Goal: Information Seeking & Learning: Check status

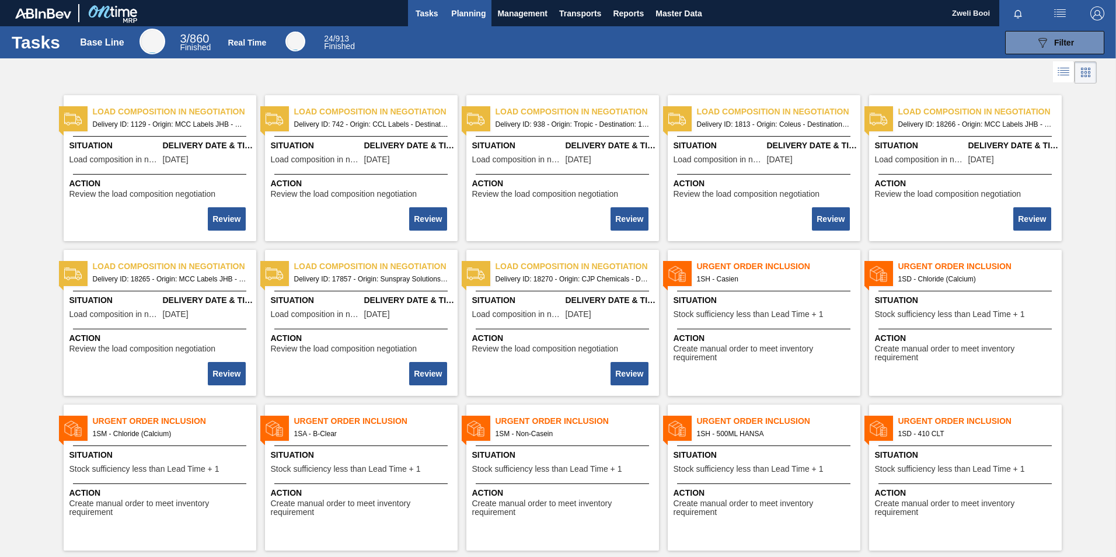
click at [470, 20] on button "Planning" at bounding box center [468, 13] width 46 height 26
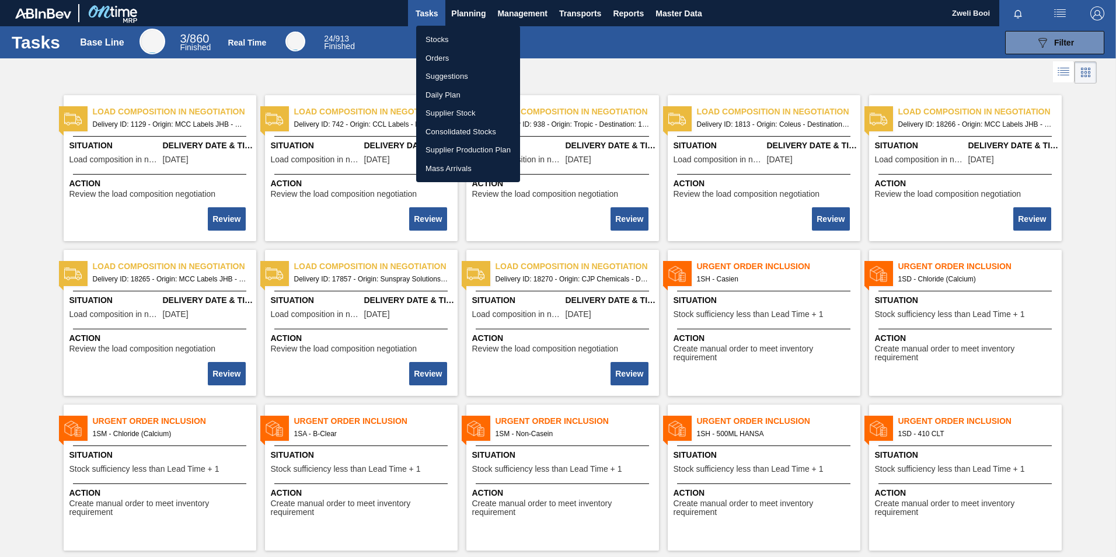
click at [445, 37] on li "Stocks" at bounding box center [468, 39] width 104 height 19
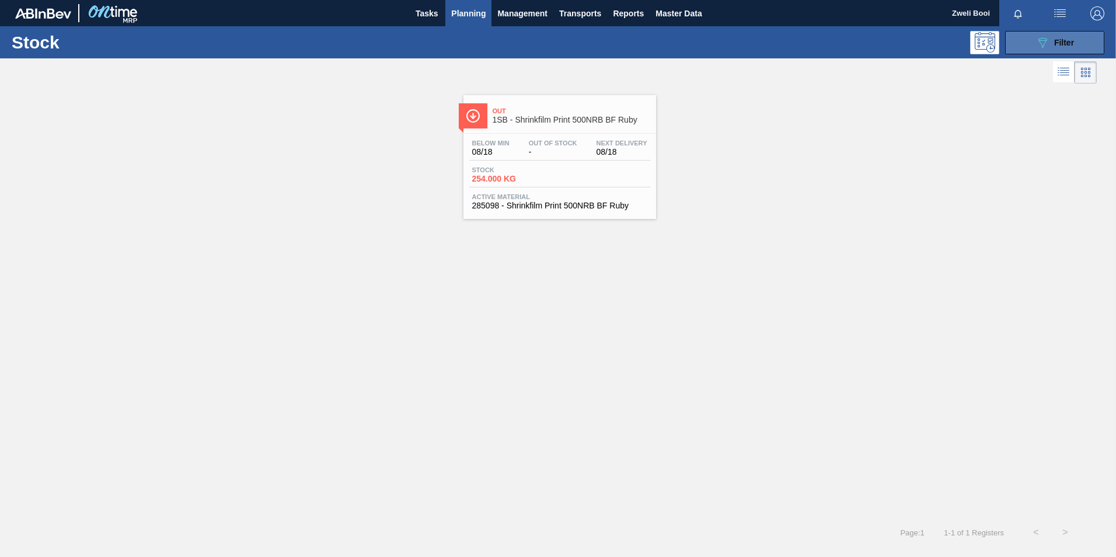
click at [1059, 46] on span "Filter" at bounding box center [1064, 42] width 20 height 9
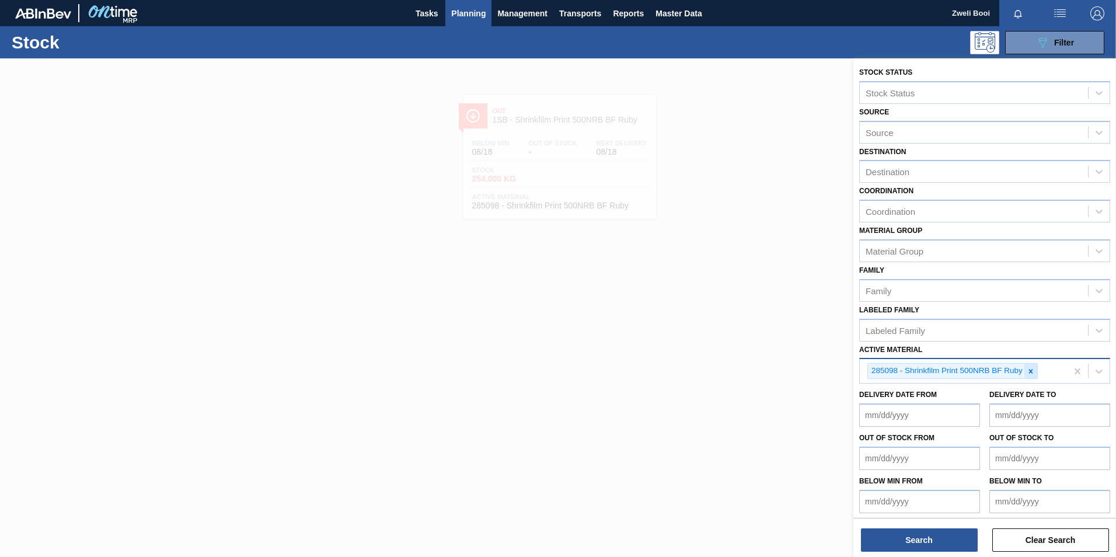
click at [1036, 367] on div at bounding box center [1031, 371] width 13 height 15
paste Material "279793"
type Material "279793"
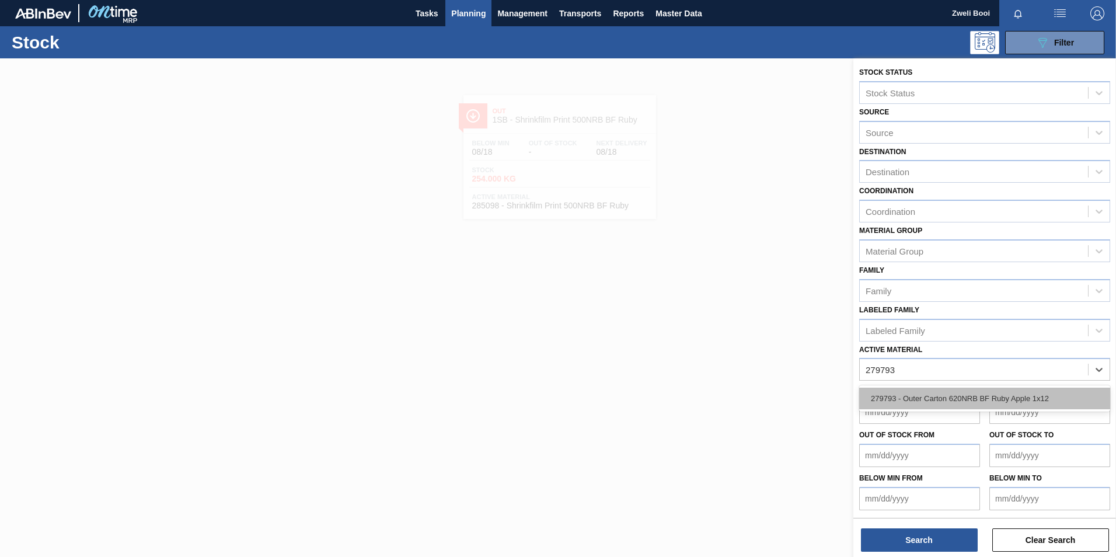
click at [1015, 401] on div "279793 - Outer Carton 620NRB BF Ruby Apple 1x12" at bounding box center [984, 399] width 251 height 22
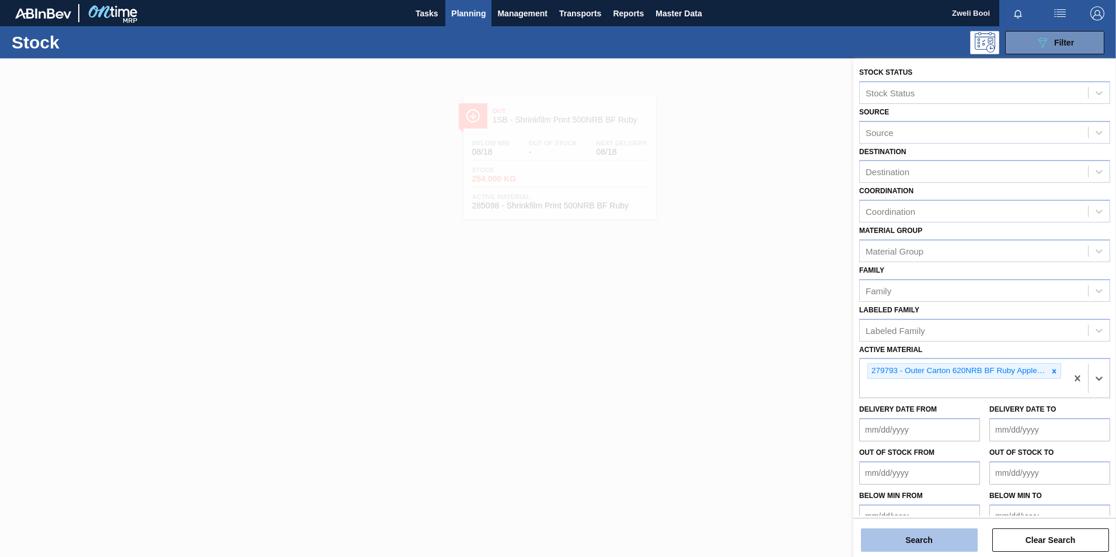
click at [949, 535] on button "Search" at bounding box center [919, 539] width 117 height 23
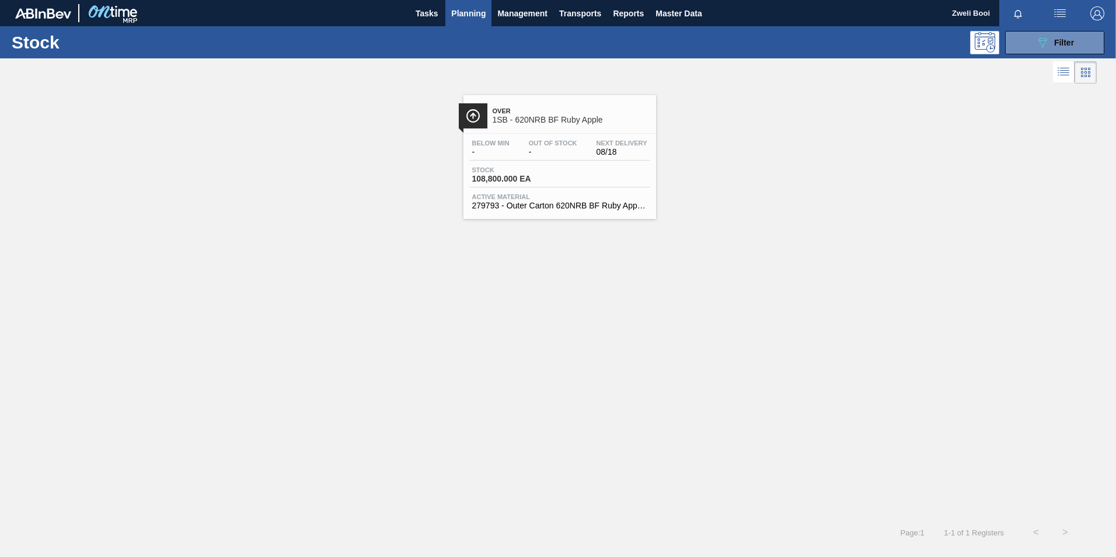
click at [596, 179] on div "Stock 108,800.000 EA" at bounding box center [559, 176] width 181 height 21
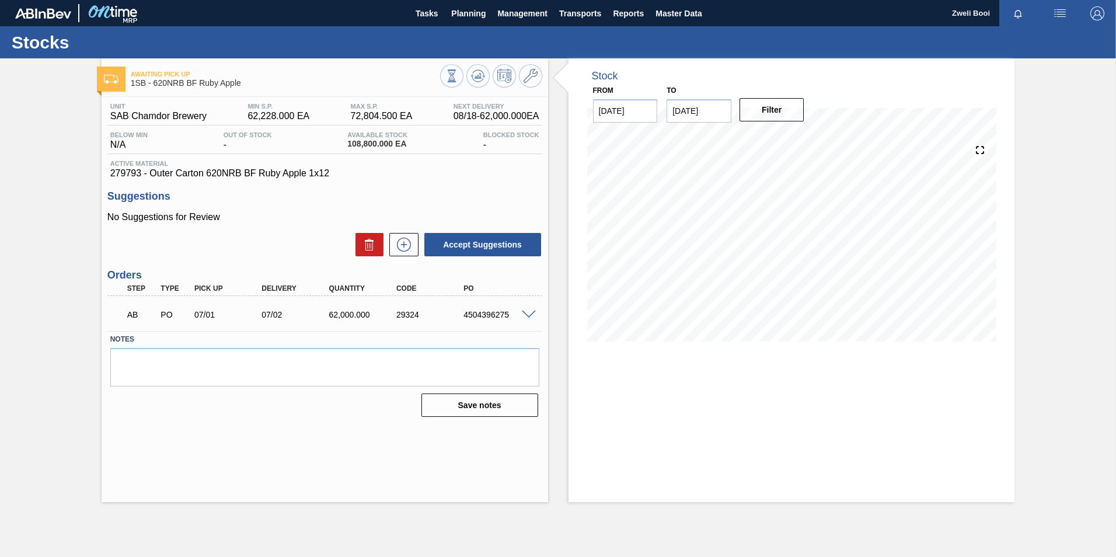
click at [530, 312] on span at bounding box center [529, 315] width 14 height 9
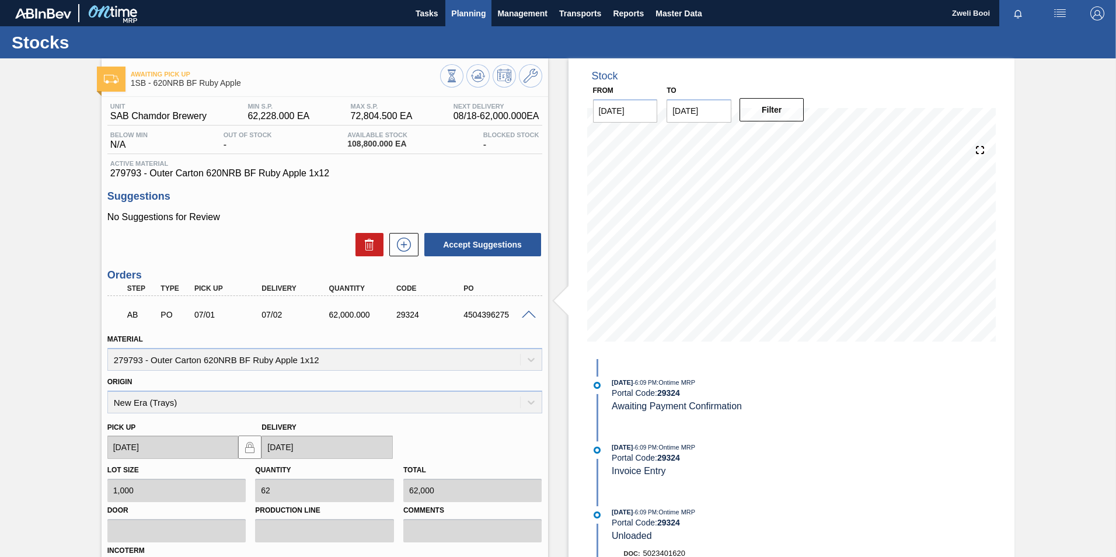
click at [461, 15] on span "Planning" at bounding box center [468, 13] width 34 height 14
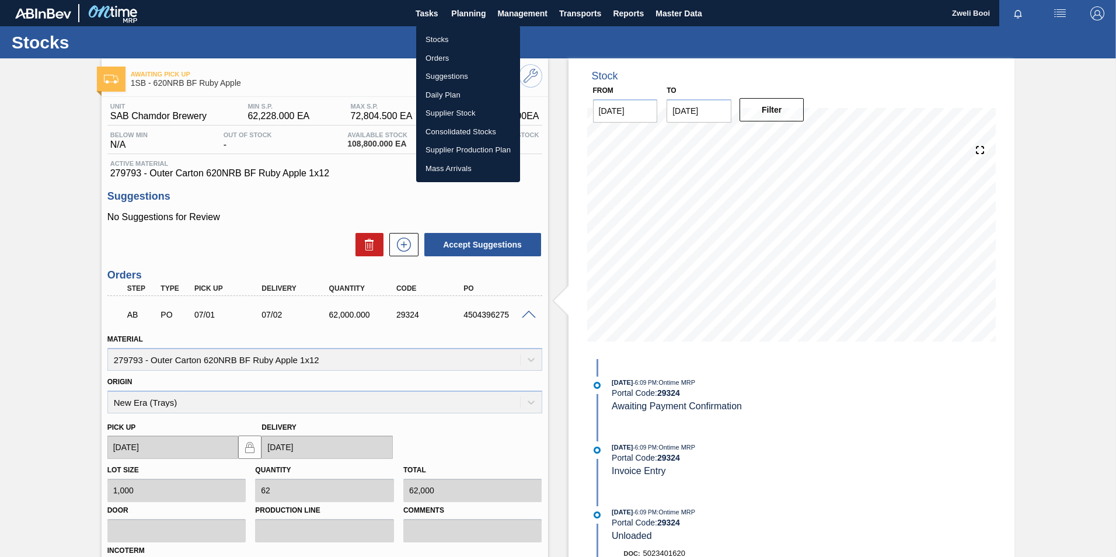
click at [457, 31] on li "Stocks" at bounding box center [468, 39] width 104 height 19
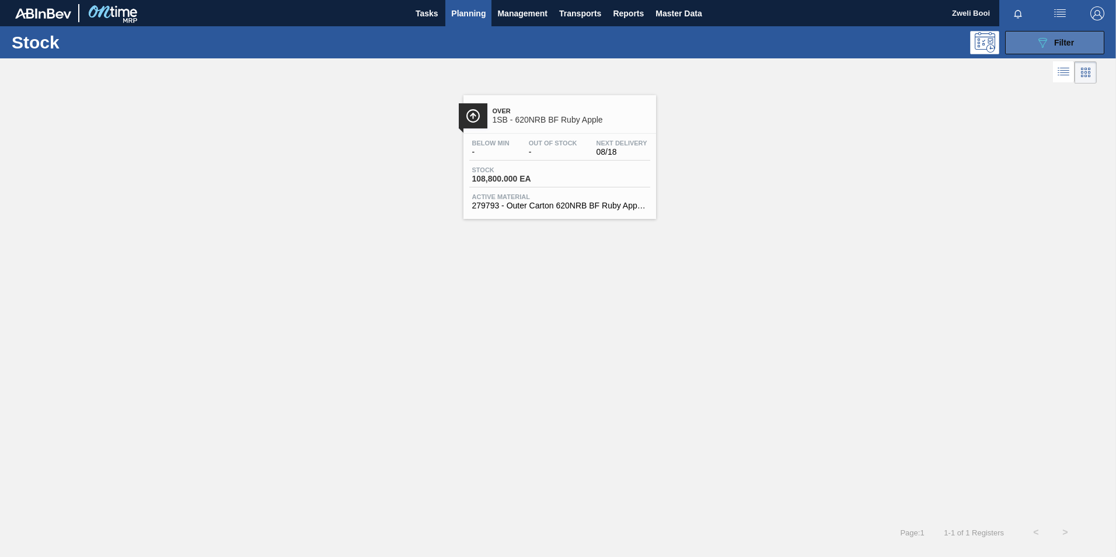
click at [1062, 49] on div "089F7B8B-B2A5-4AFE-B5C0-19BA573D28AC Filter" at bounding box center [1055, 43] width 39 height 14
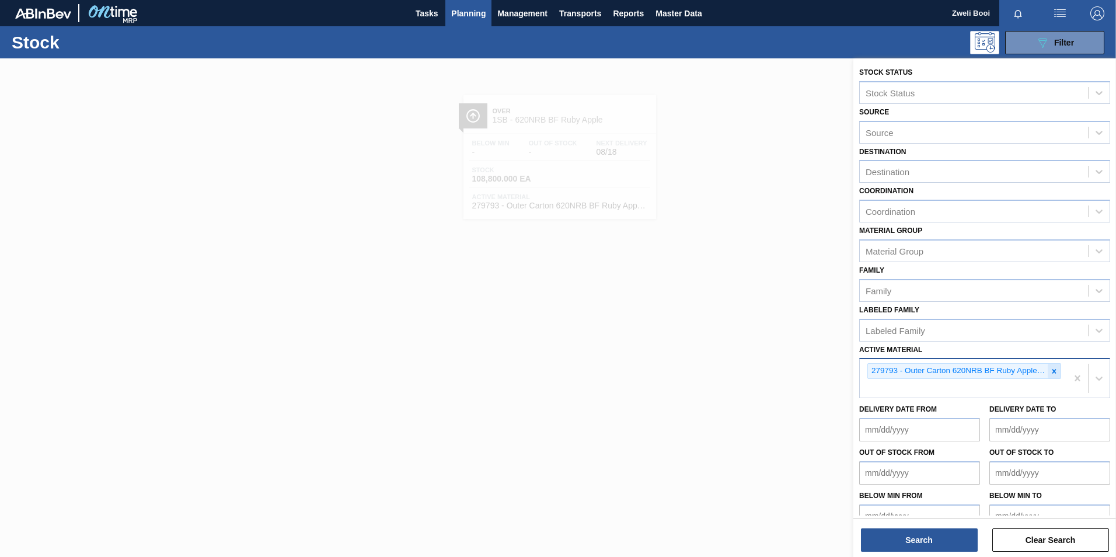
click at [1050, 368] on icon at bounding box center [1054, 371] width 8 height 8
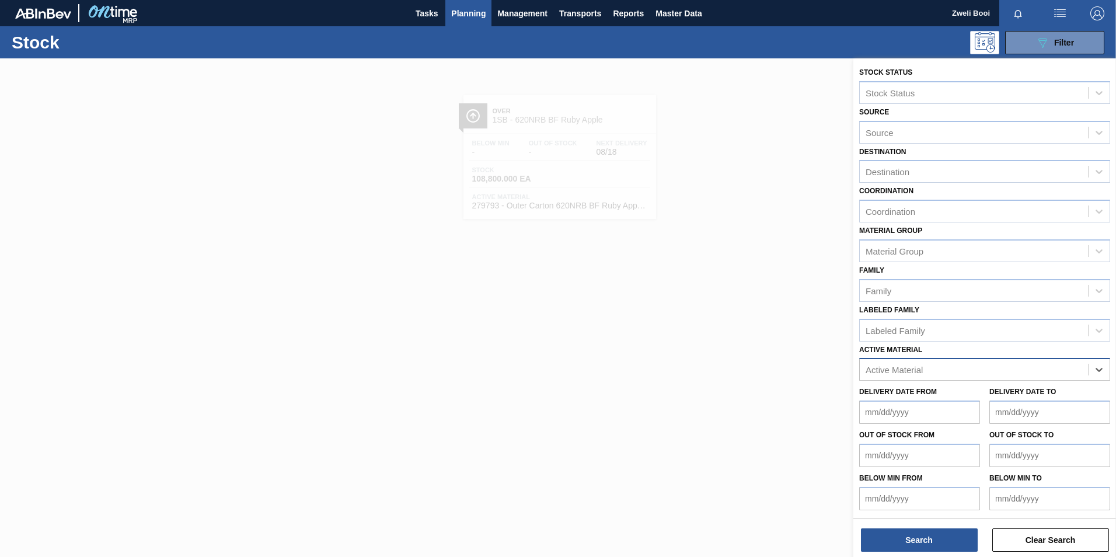
paste Material "283769"
type Material "283769"
click at [1023, 401] on div "283769 - Outer Carton 620NRB Stella Artois PU" at bounding box center [984, 399] width 251 height 22
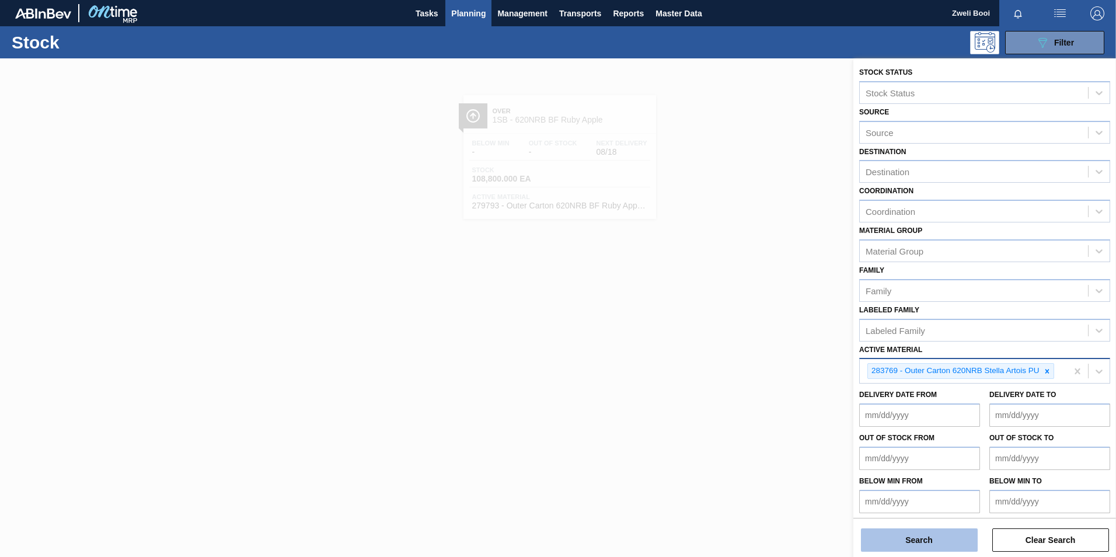
click at [951, 536] on button "Search" at bounding box center [919, 539] width 117 height 23
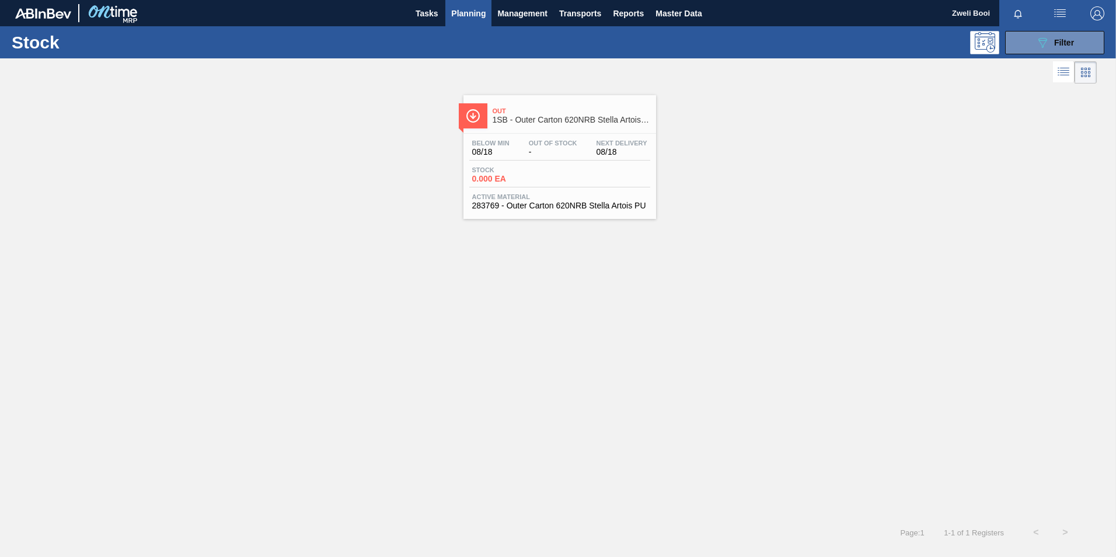
click at [565, 187] on div "Stock 0.000 EA" at bounding box center [559, 176] width 181 height 21
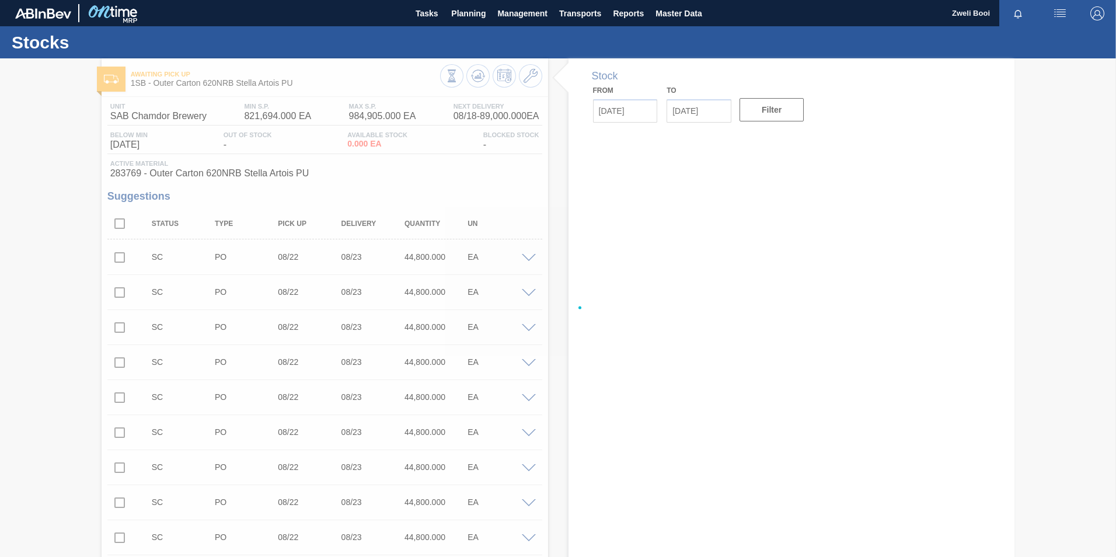
type input "[DATE]"
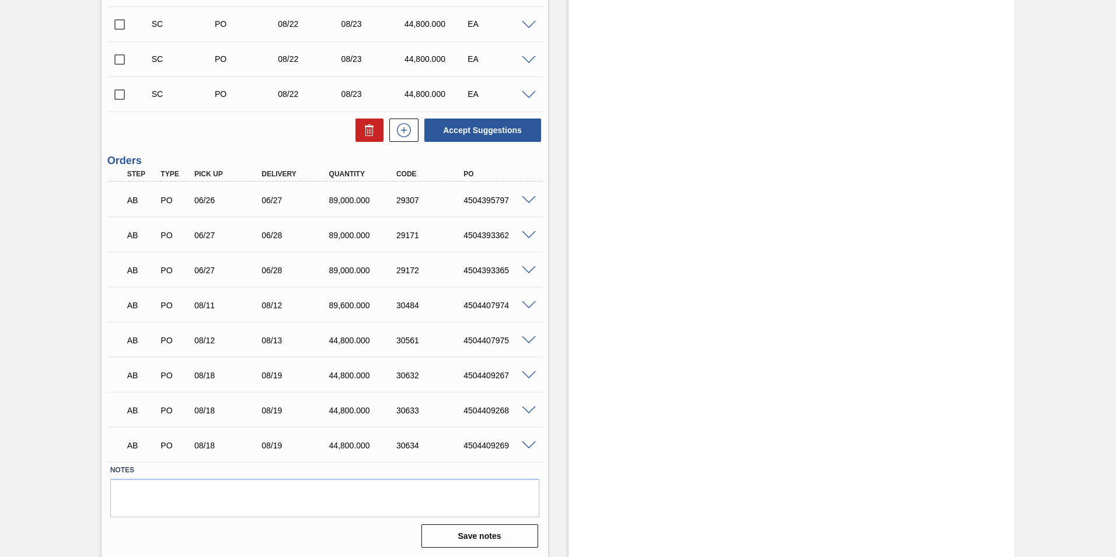
scroll to position [514, 0]
click at [532, 444] on span at bounding box center [529, 445] width 14 height 9
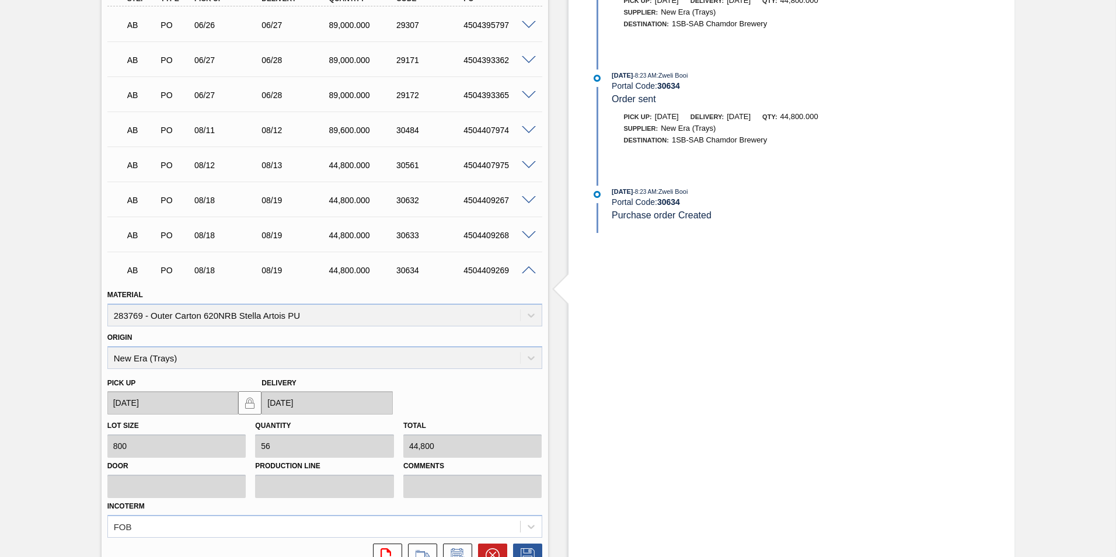
scroll to position [689, 0]
click at [524, 271] on span at bounding box center [529, 270] width 14 height 9
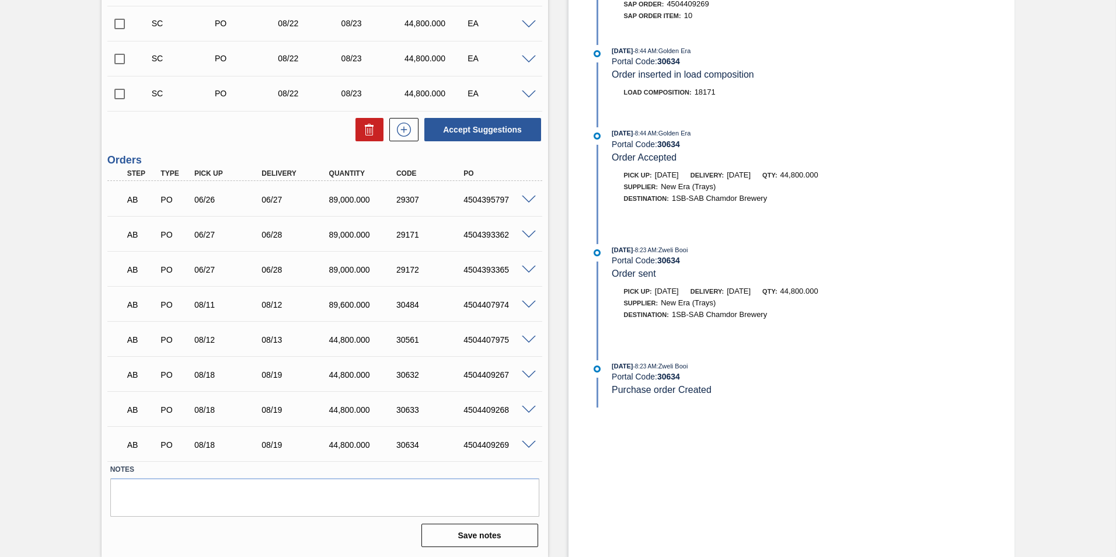
click at [529, 407] on span at bounding box center [529, 410] width 14 height 9
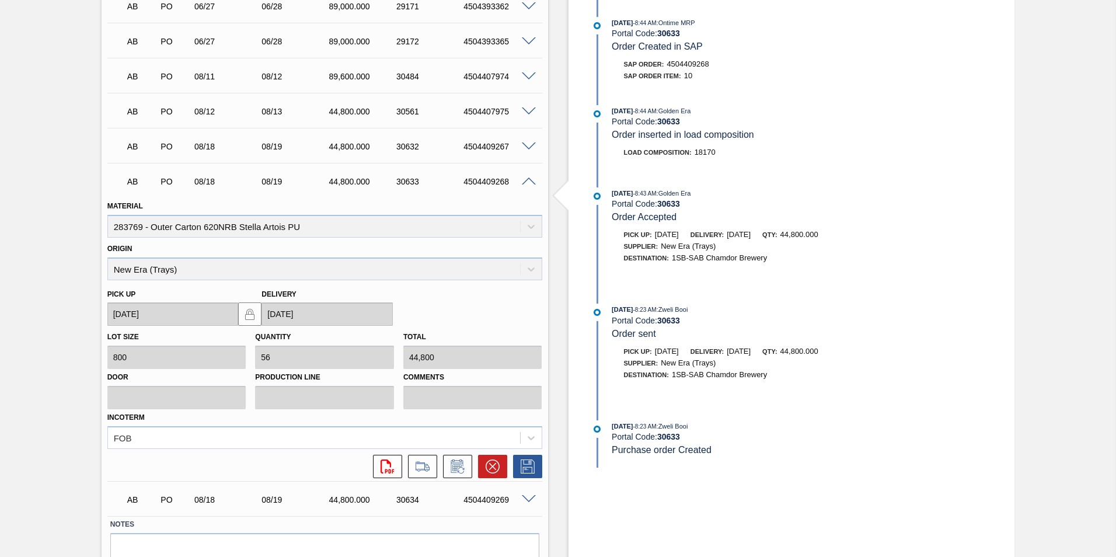
scroll to position [747, 0]
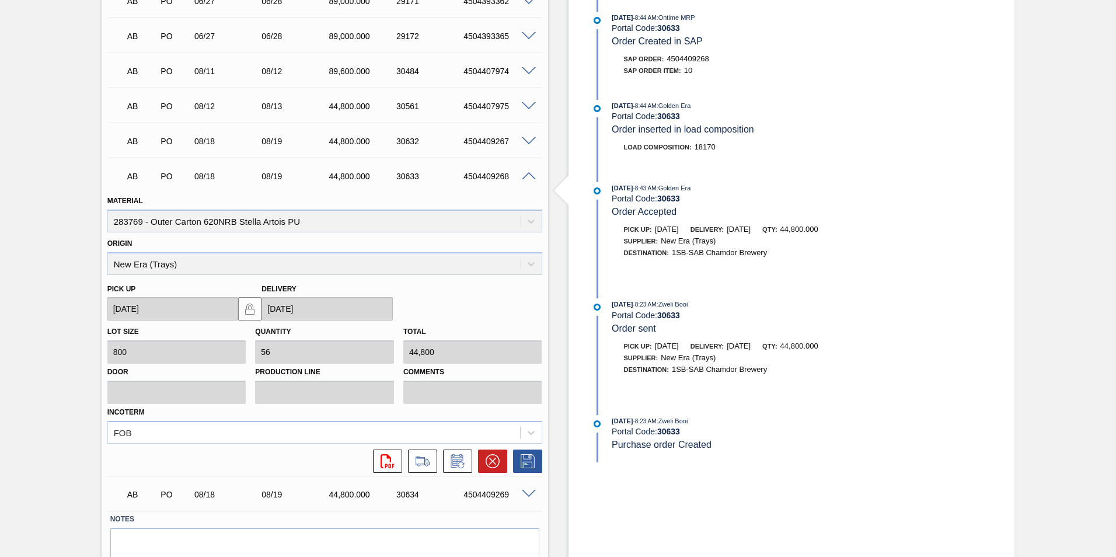
click at [520, 173] on div at bounding box center [530, 175] width 23 height 9
click at [527, 177] on span at bounding box center [529, 176] width 14 height 9
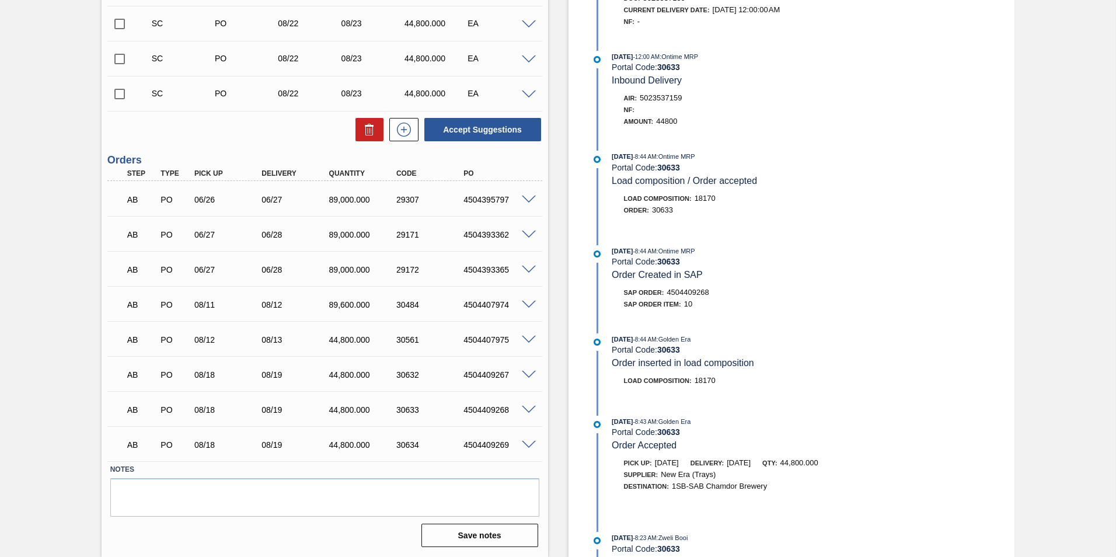
click at [528, 442] on span at bounding box center [529, 445] width 14 height 9
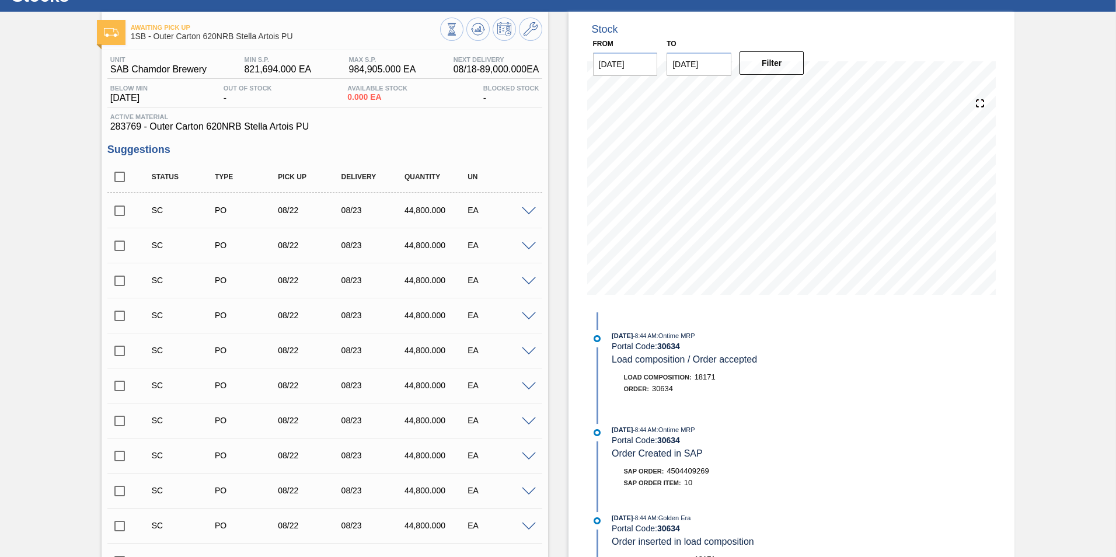
scroll to position [0, 0]
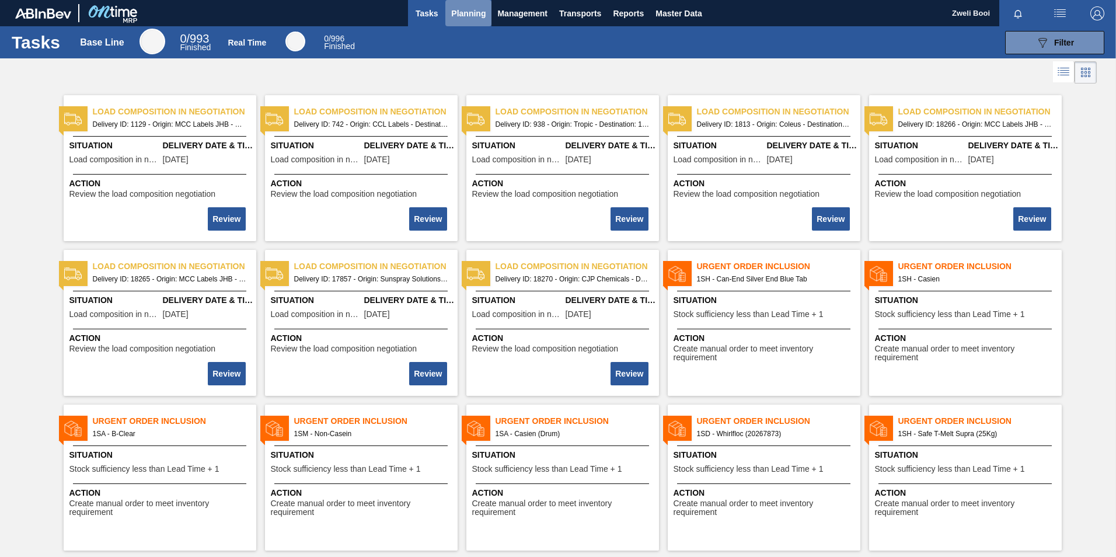
click at [474, 11] on span "Planning" at bounding box center [468, 13] width 34 height 14
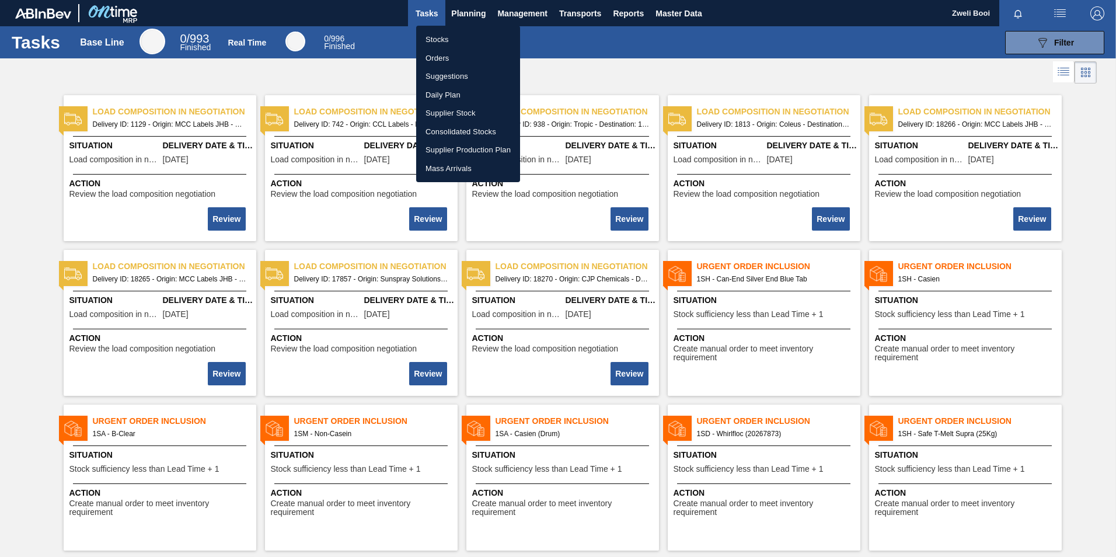
drag, startPoint x: 445, startPoint y: 27, endPoint x: 440, endPoint y: 32, distance: 6.6
click at [444, 28] on ul "Stocks Orders Suggestions Daily Plan Supplier Stock Consolidated Stocks Supplie…" at bounding box center [468, 104] width 104 height 156
click at [442, 36] on li "Stocks" at bounding box center [468, 39] width 104 height 19
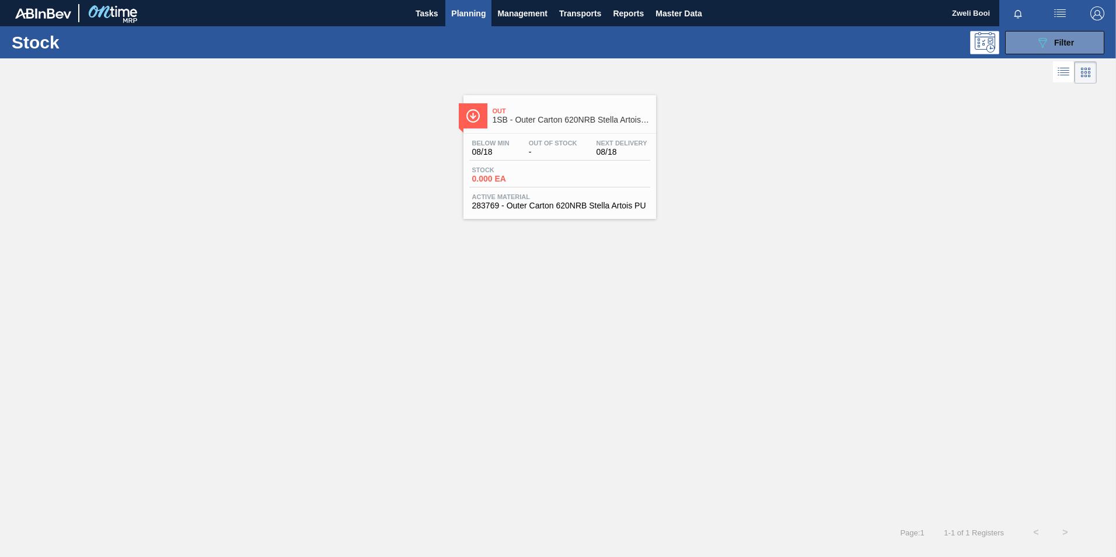
click at [589, 111] on span "Out" at bounding box center [572, 110] width 158 height 7
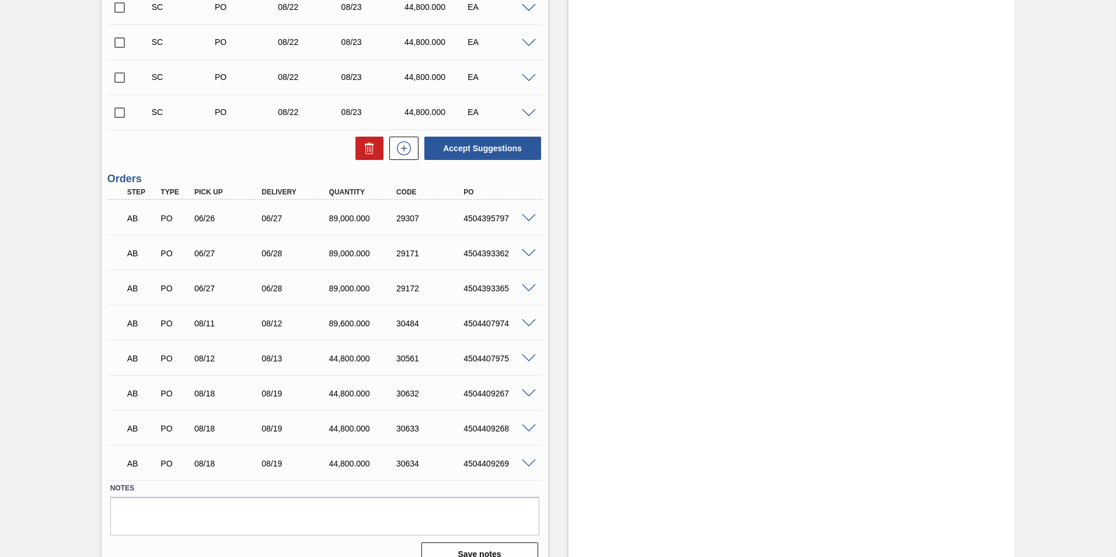
scroll to position [514, 0]
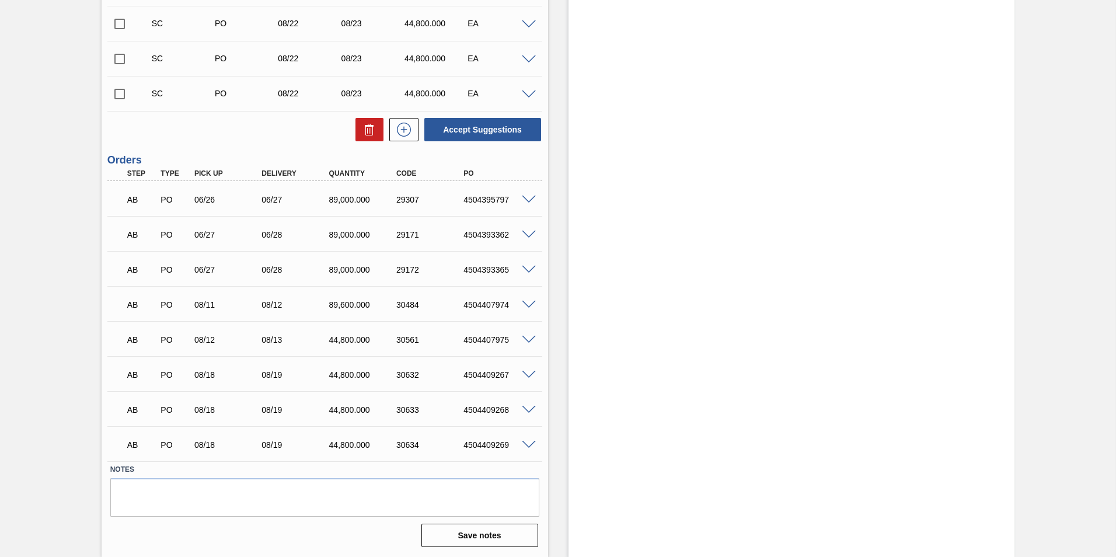
click at [531, 197] on span at bounding box center [529, 200] width 14 height 9
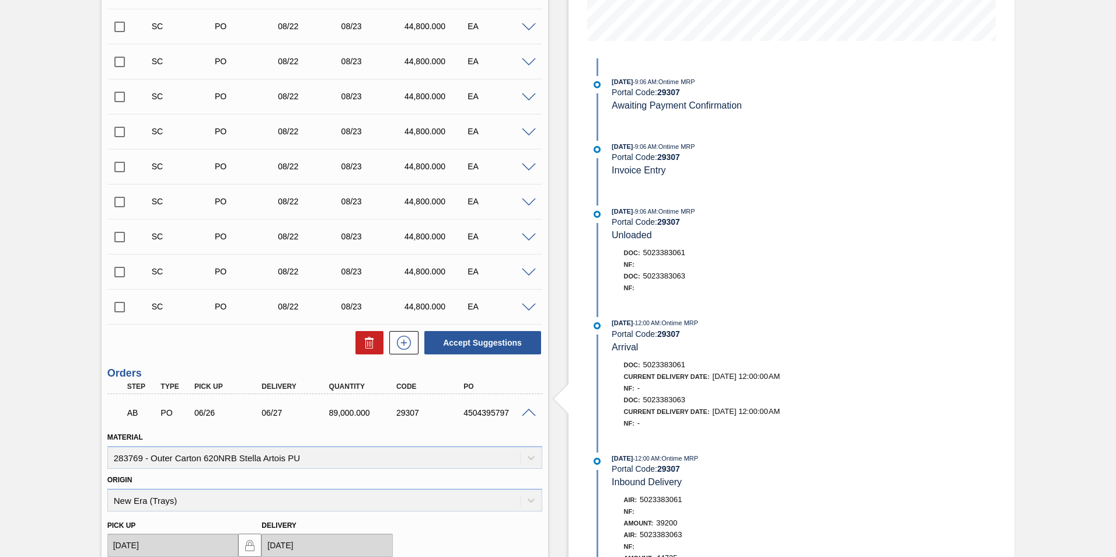
scroll to position [280, 0]
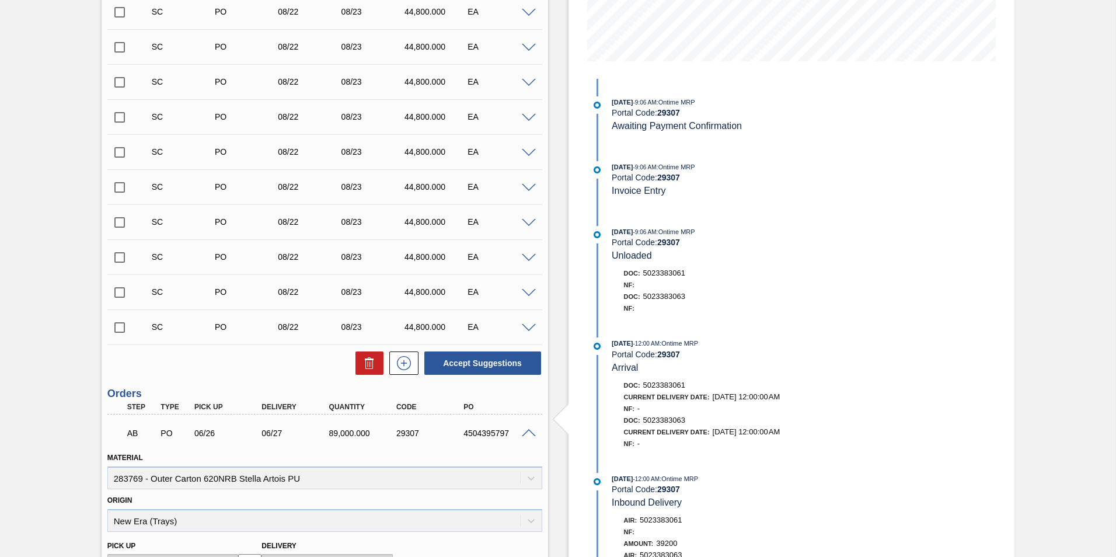
click at [529, 432] on span at bounding box center [529, 433] width 14 height 9
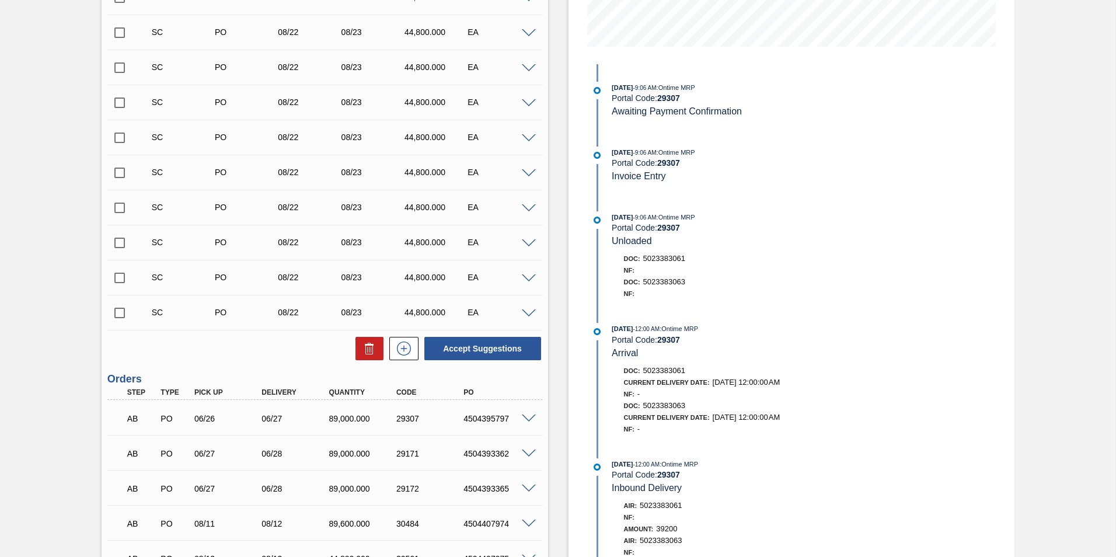
scroll to position [339, 0]
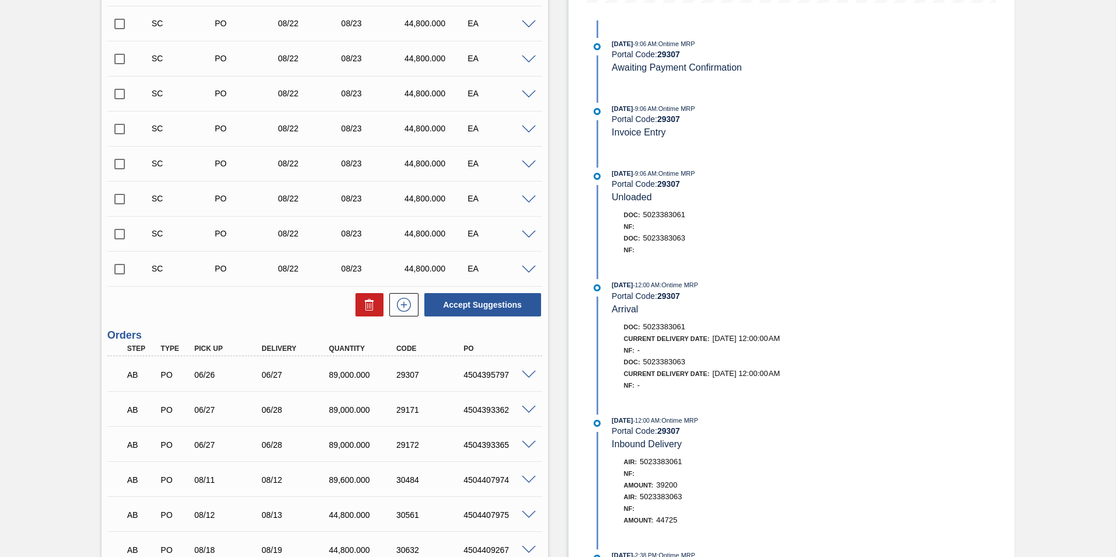
click at [527, 413] on div "4504393362" at bounding box center [498, 409] width 75 height 9
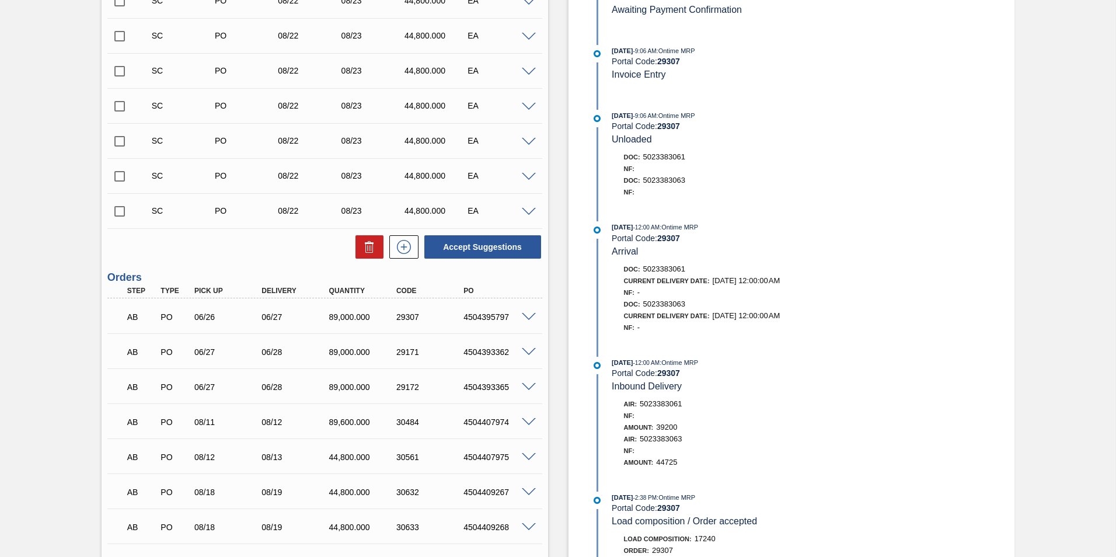
scroll to position [397, 0]
click at [525, 351] on span at bounding box center [529, 351] width 14 height 9
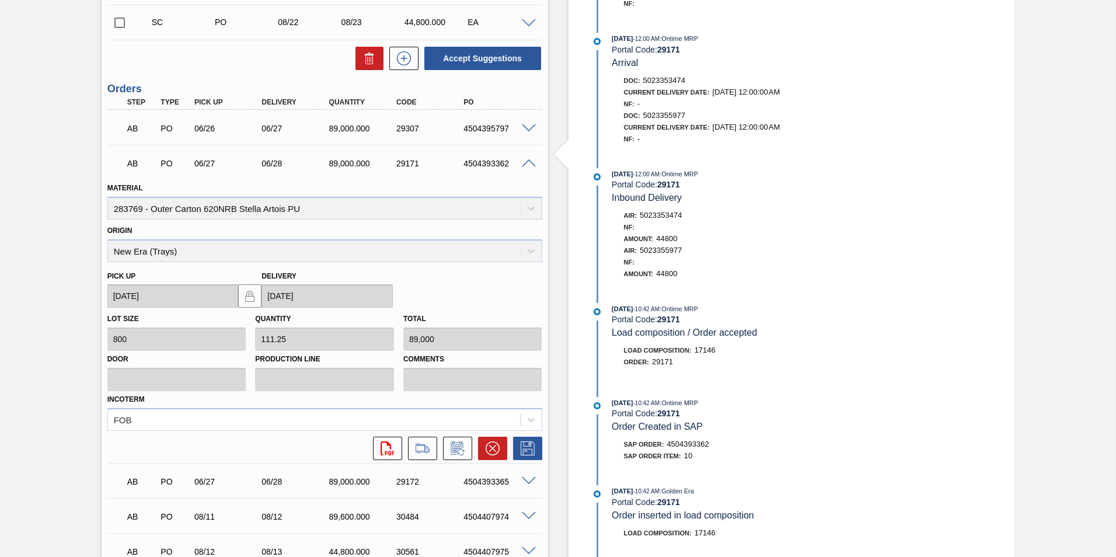
scroll to position [514, 0]
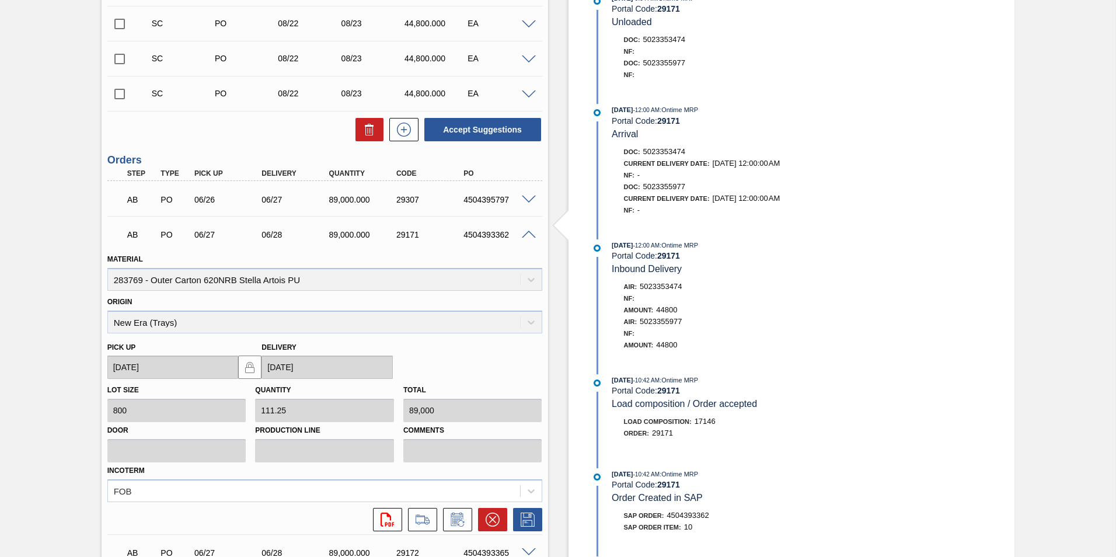
click at [529, 233] on span at bounding box center [529, 235] width 14 height 9
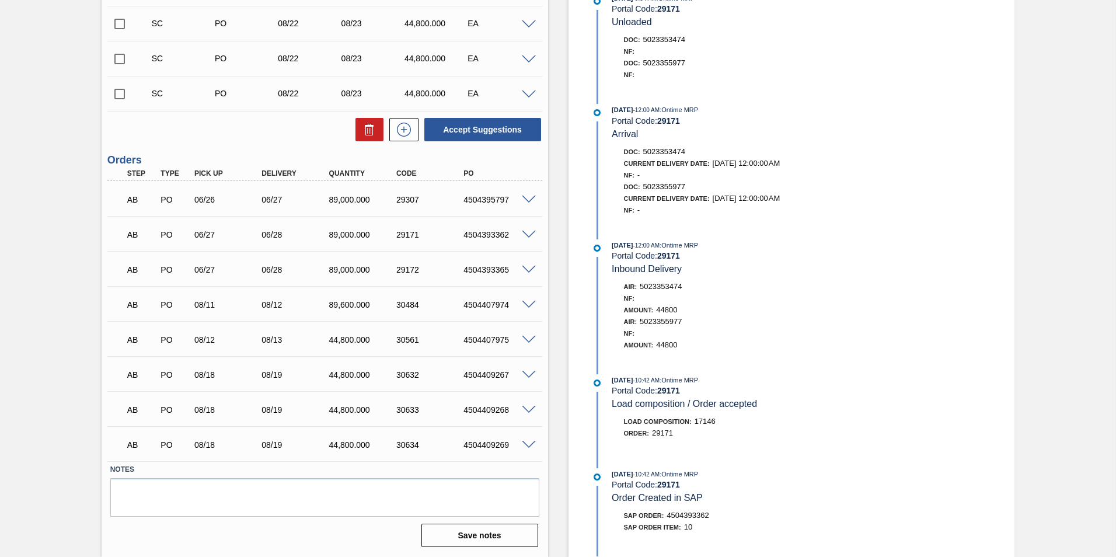
click at [527, 270] on span at bounding box center [529, 270] width 14 height 9
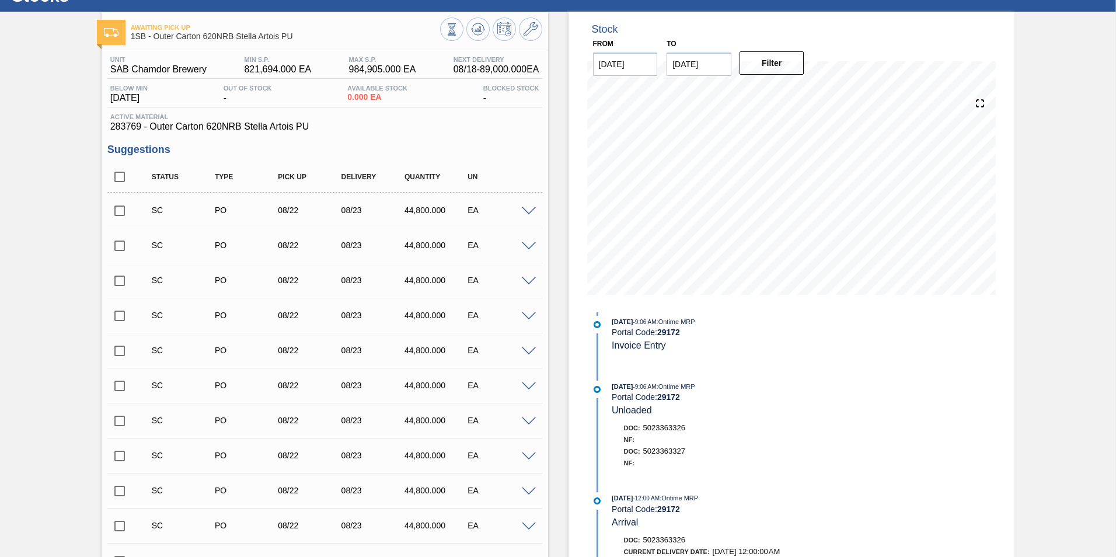
scroll to position [0, 0]
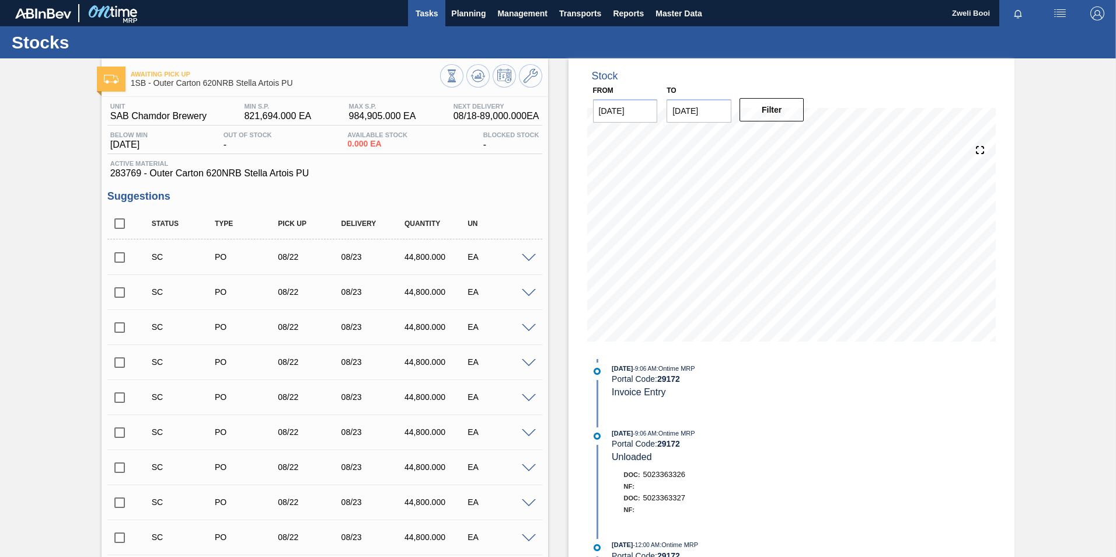
click at [421, 16] on span "Tasks" at bounding box center [427, 13] width 26 height 14
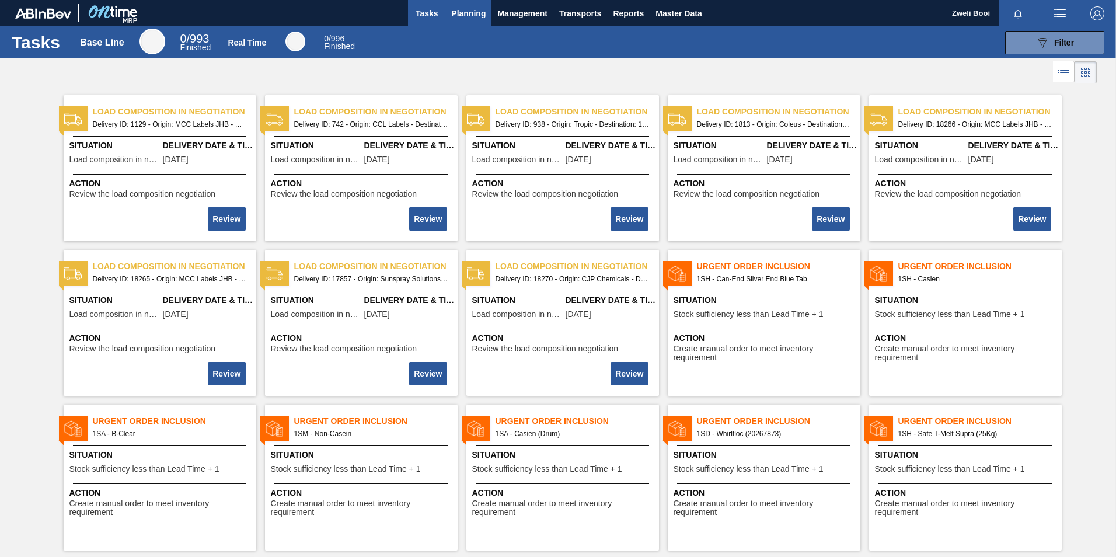
click at [472, 23] on button "Planning" at bounding box center [468, 13] width 46 height 26
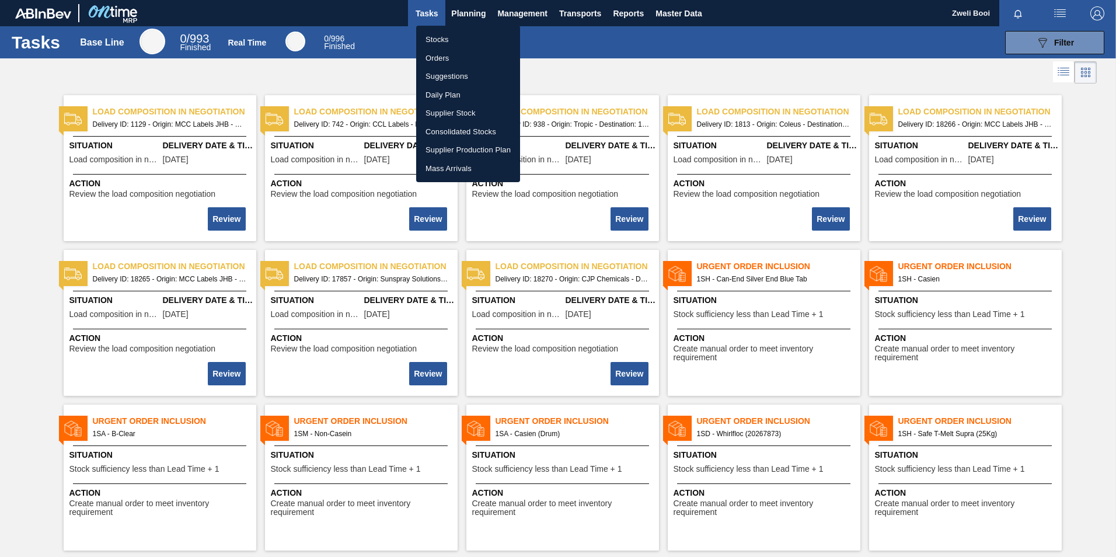
click at [450, 32] on li "Stocks" at bounding box center [468, 39] width 104 height 19
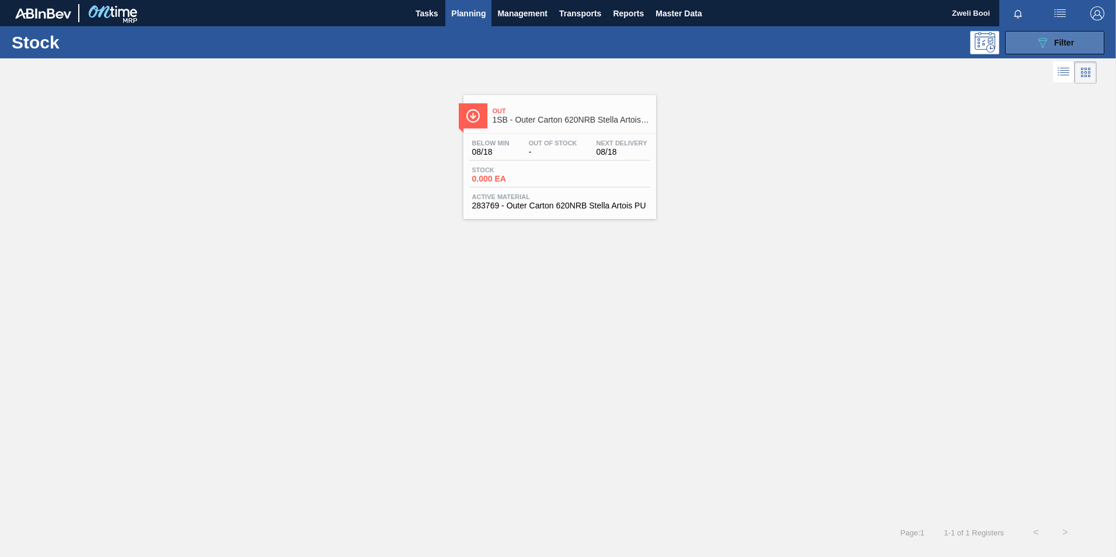
click at [1016, 40] on button "089F7B8B-B2A5-4AFE-B5C0-19BA573D28AC Filter" at bounding box center [1054, 42] width 99 height 23
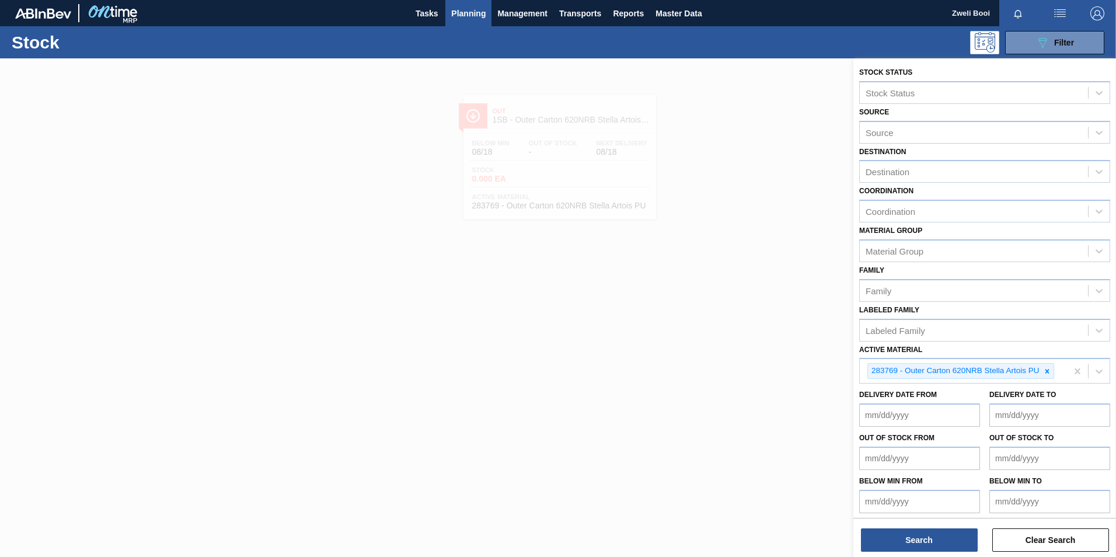
click at [741, 352] on div at bounding box center [558, 336] width 1116 height 557
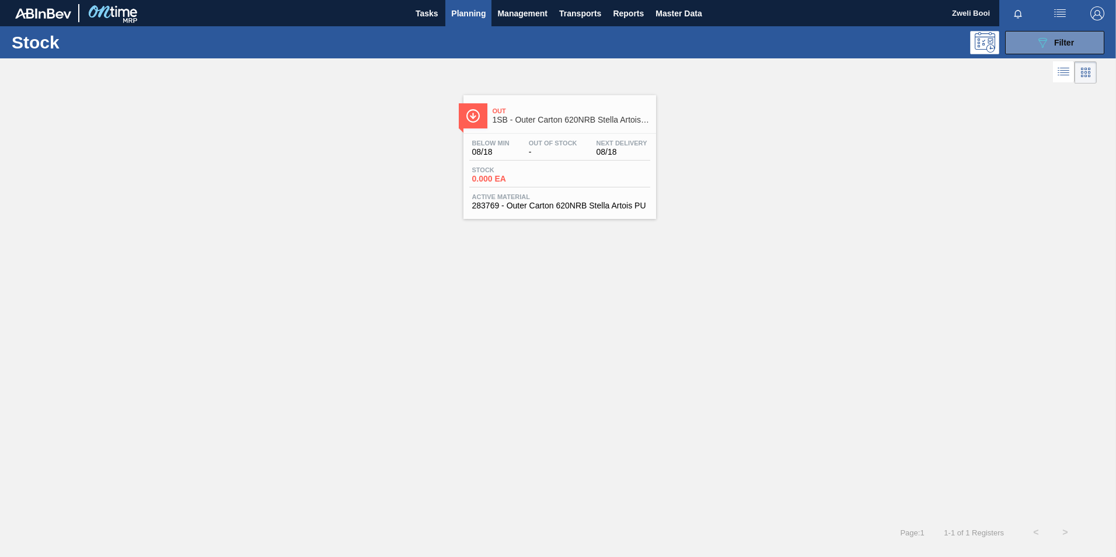
click at [778, 389] on div "Out 1SB - Outer Carton 620NRB Stella Artois PU Below Min 08/18 Out Of Stock - N…" at bounding box center [558, 301] width 1116 height 431
